Goal: Check status: Check status

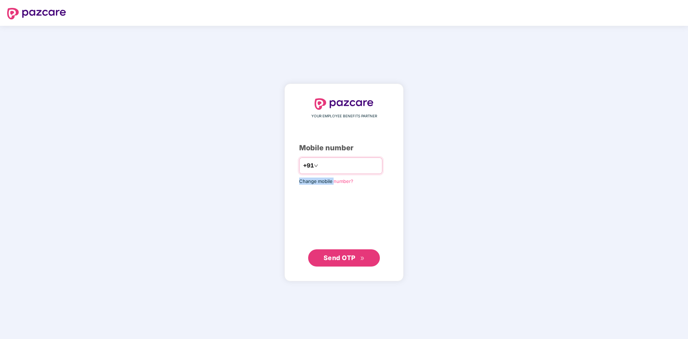
click at [326, 174] on div "YOUR EMPLOYEE BENEFITS PARTNER Mobile number +91 Change mobile number? Send OTP" at bounding box center [344, 182] width 90 height 169
click at [335, 168] on input "number" at bounding box center [349, 165] width 59 height 11
type input "**********"
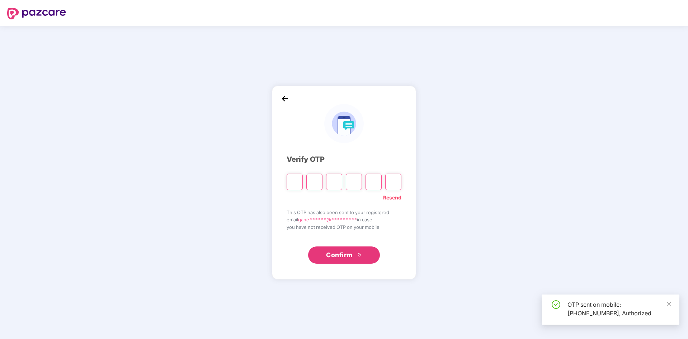
click at [296, 184] on input "Please enter verification code. Digit 1" at bounding box center [295, 182] width 16 height 16
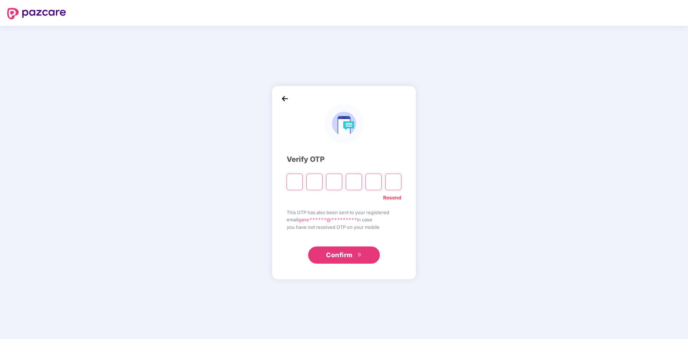
type input "*"
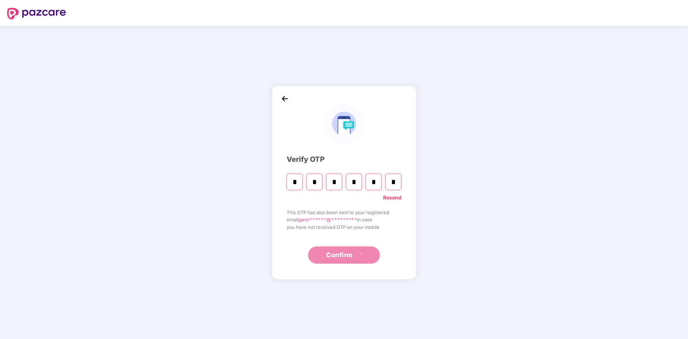
type input "*"
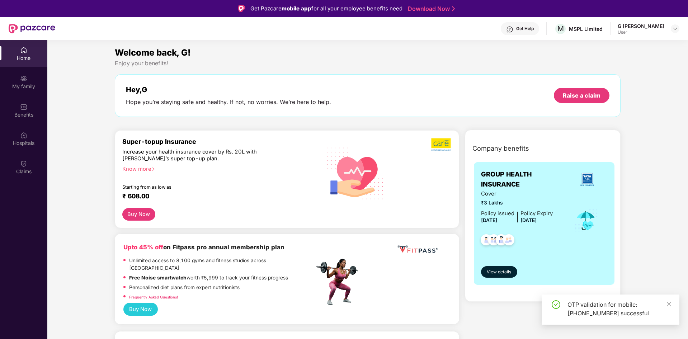
drag, startPoint x: 16, startPoint y: 66, endPoint x: 161, endPoint y: 169, distance: 177.9
click at [189, 172] on div "Super-topup Insurance Increase your health insurance cover by Rs. 20L with [PER…" at bounding box center [218, 173] width 192 height 70
click at [668, 25] on div "G [PERSON_NAME] User" at bounding box center [649, 29] width 62 height 13
click at [678, 27] on div at bounding box center [675, 28] width 9 height 9
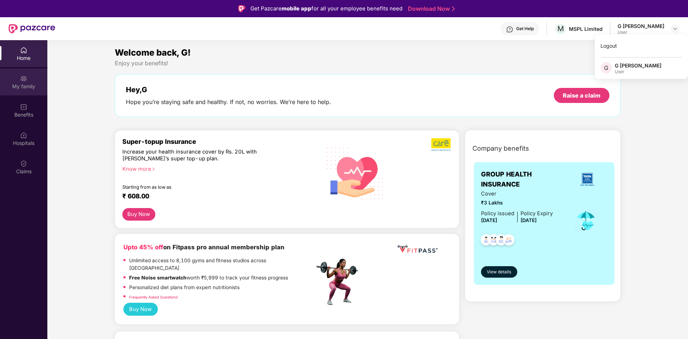
click at [36, 78] on div "My family" at bounding box center [23, 81] width 47 height 27
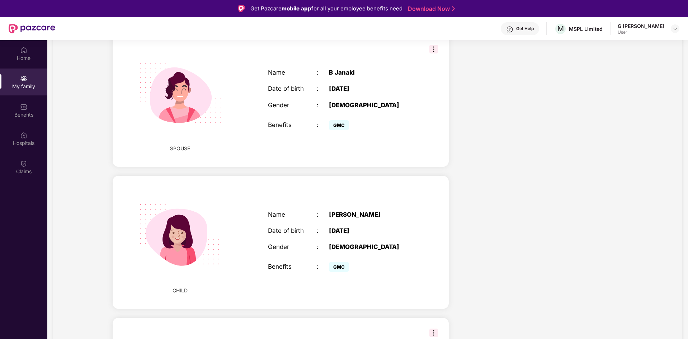
scroll to position [262, 0]
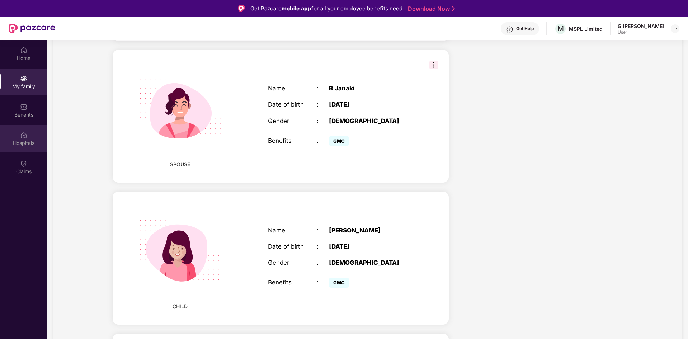
click at [33, 138] on div "Hospitals" at bounding box center [23, 138] width 47 height 27
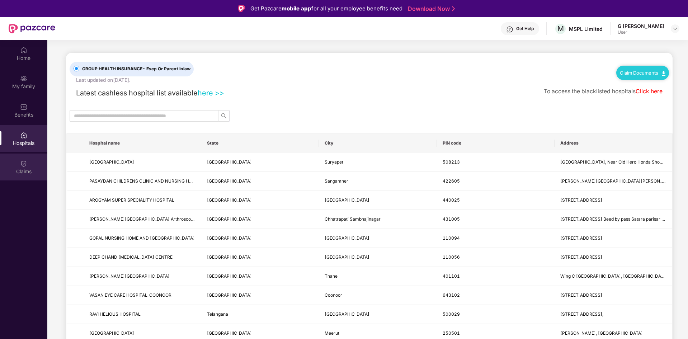
click at [36, 165] on div "Claims" at bounding box center [23, 166] width 47 height 27
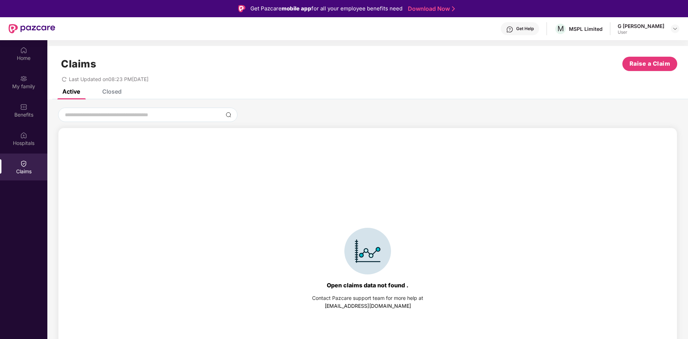
click at [111, 85] on div "Claims Raise a Claim Last Updated on 08:23 PM[DATE]" at bounding box center [367, 67] width 640 height 43
click at [111, 94] on div "Closed" at bounding box center [111, 91] width 19 height 7
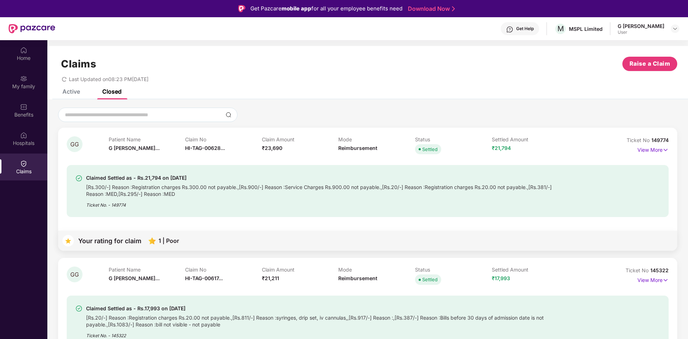
click at [71, 94] on div "Active" at bounding box center [71, 91] width 18 height 7
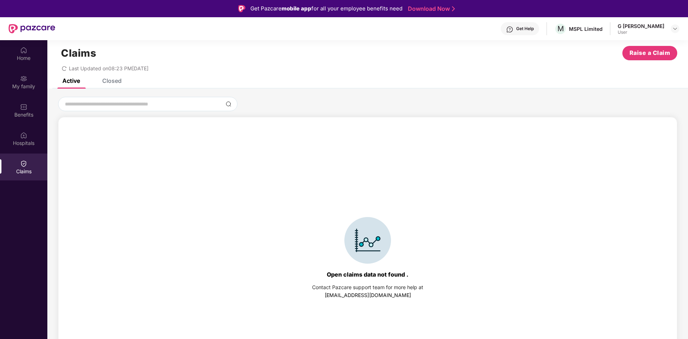
scroll to position [16, 0]
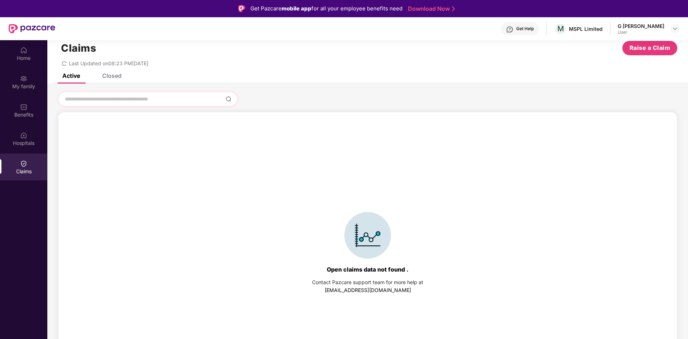
click at [131, 94] on div at bounding box center [147, 99] width 179 height 14
click at [133, 100] on input at bounding box center [143, 99] width 159 height 8
click at [37, 51] on div "Home" at bounding box center [23, 53] width 47 height 27
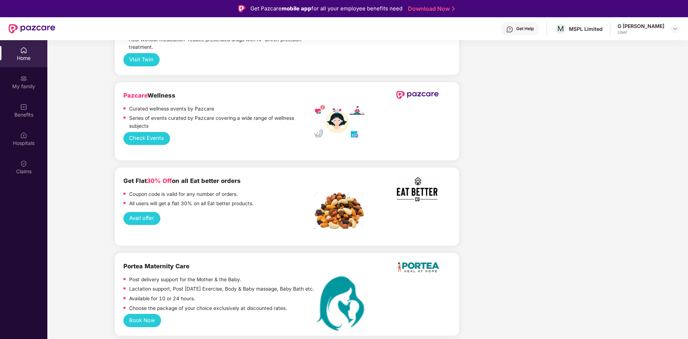
scroll to position [1399, 0]
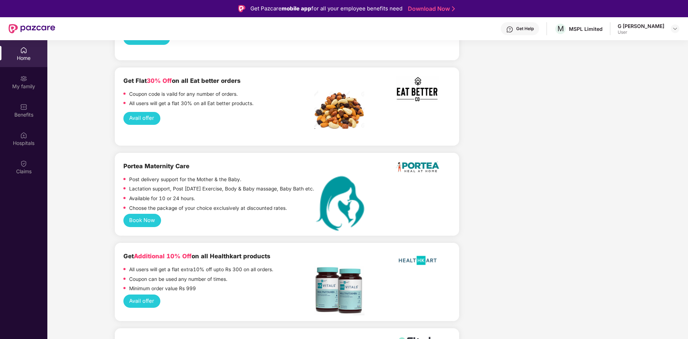
click at [664, 35] on div "Get Help M MSPL Limited [PERSON_NAME] User" at bounding box center [367, 28] width 624 height 23
click at [672, 30] on img at bounding box center [675, 29] width 6 height 6
click at [619, 46] on div "Logout" at bounding box center [641, 46] width 93 height 14
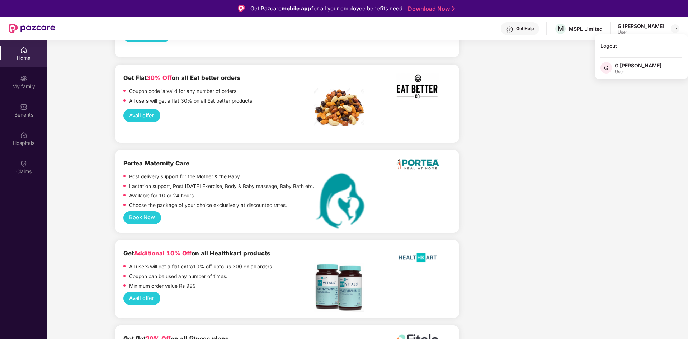
scroll to position [1396, 0]
